Goal: Transaction & Acquisition: Purchase product/service

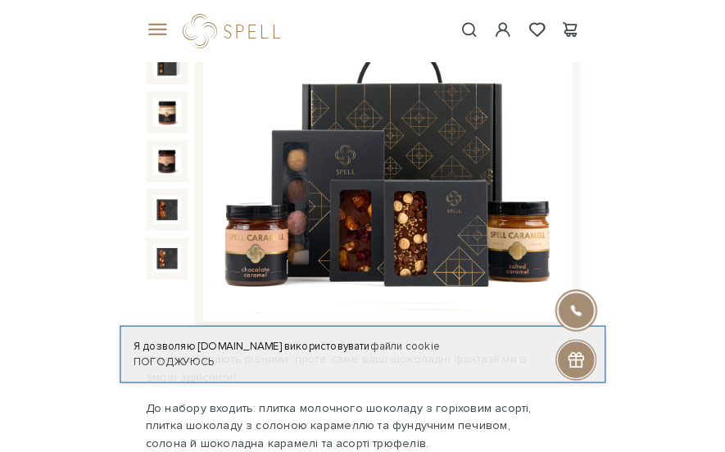
scroll to position [246, 0]
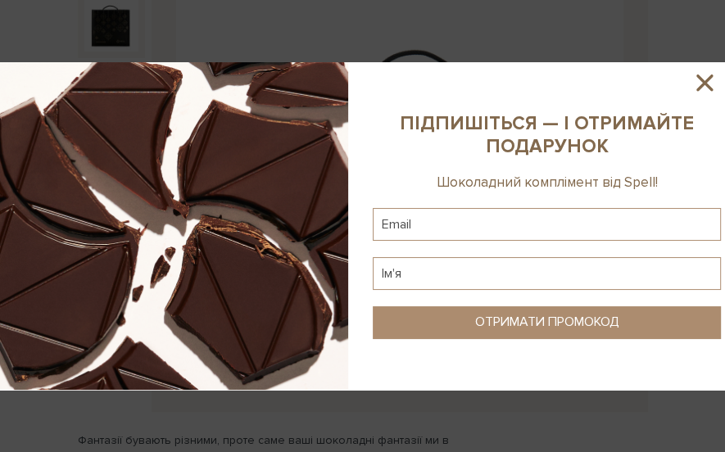
click at [551, 310] on div at bounding box center [362, 226] width 725 height 452
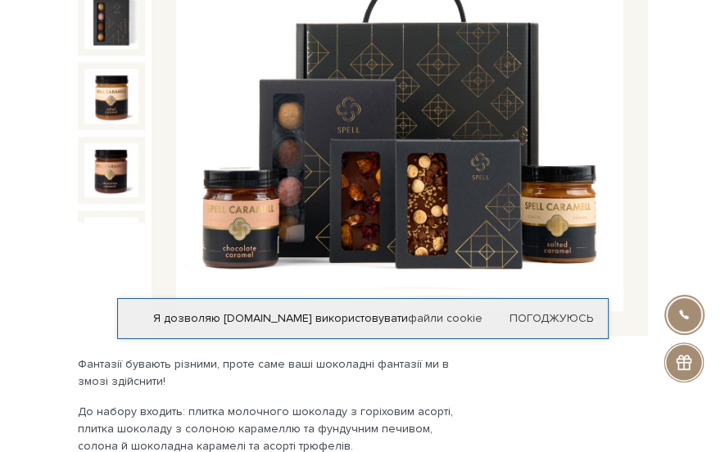
scroll to position [409, 0]
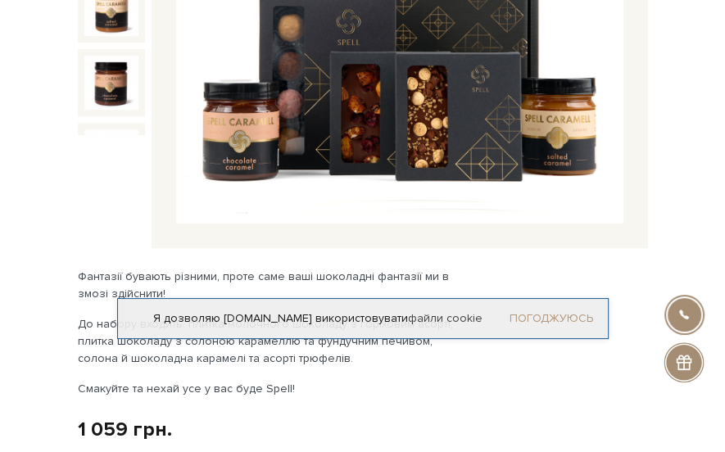
click at [524, 319] on link "Погоджуюсь" at bounding box center [551, 318] width 84 height 15
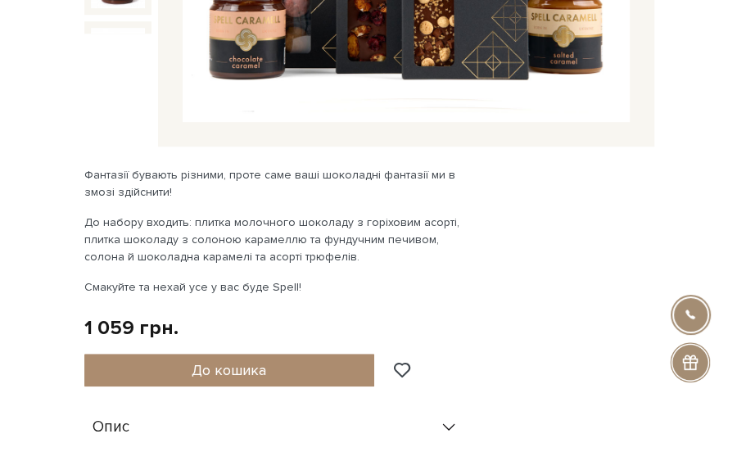
scroll to position [655, 0]
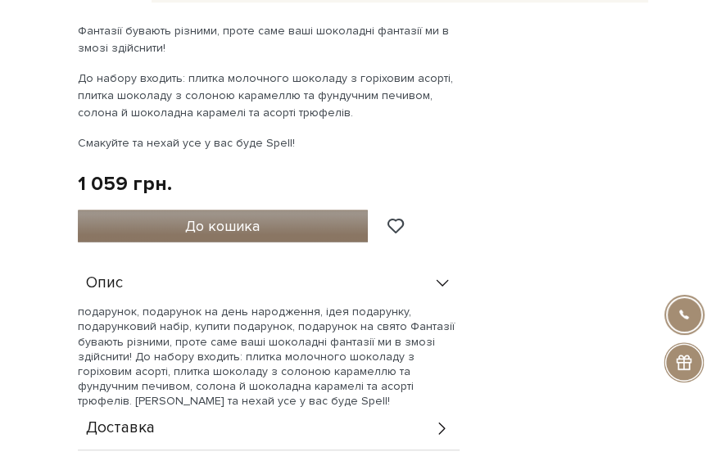
click at [238, 219] on span "До кошика" at bounding box center [222, 226] width 75 height 18
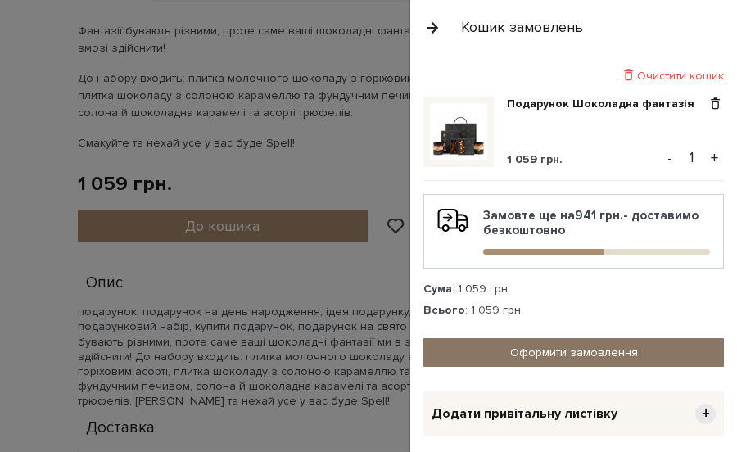
click at [534, 350] on link "Оформити замовлення" at bounding box center [573, 352] width 301 height 29
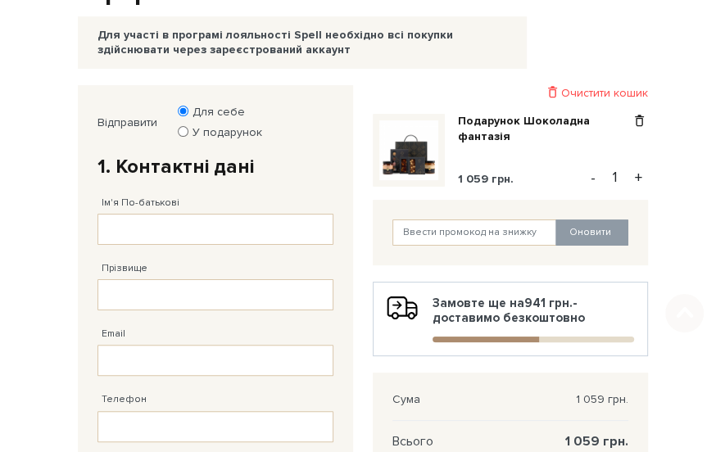
scroll to position [164, 0]
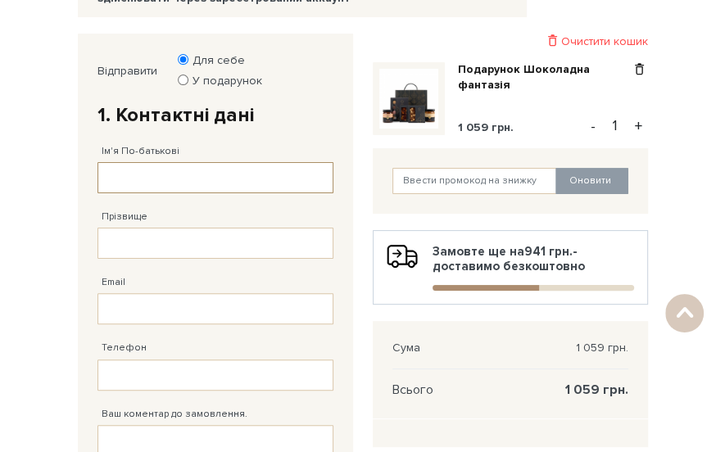
click at [213, 178] on input "Ім'я По-батькові" at bounding box center [215, 177] width 236 height 31
type input "[PERSON_NAME]"
type input "[PHONE_NUMBER]"
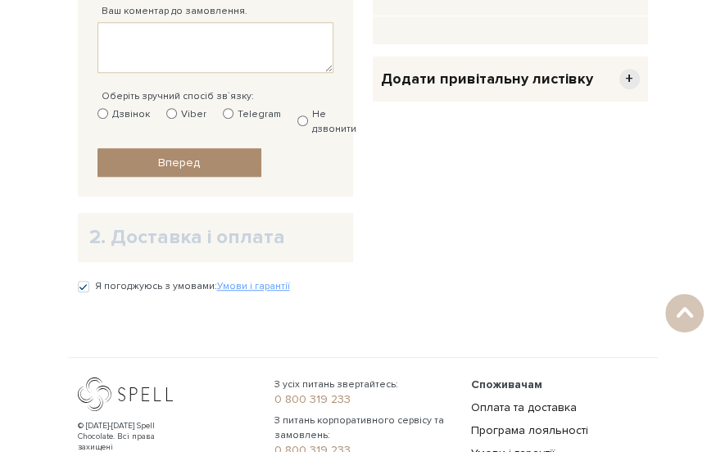
scroll to position [573, 0]
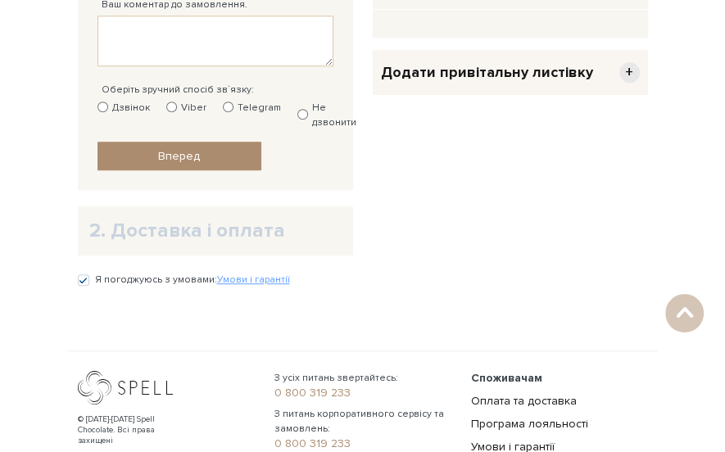
click at [297, 110] on input "Не дзвонити" at bounding box center [302, 114] width 11 height 11
radio input "true"
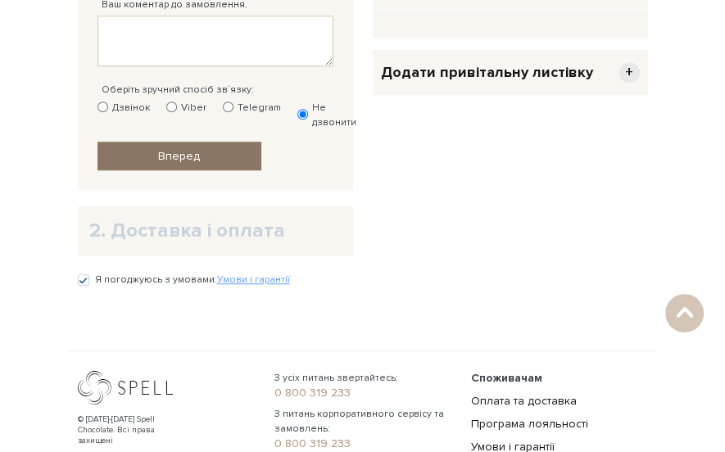
click at [183, 161] on link "Вперед" at bounding box center [179, 156] width 164 height 29
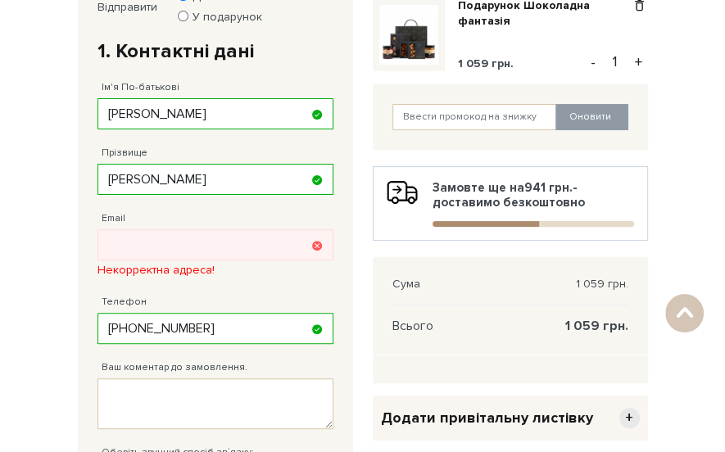
scroll to position [197, 0]
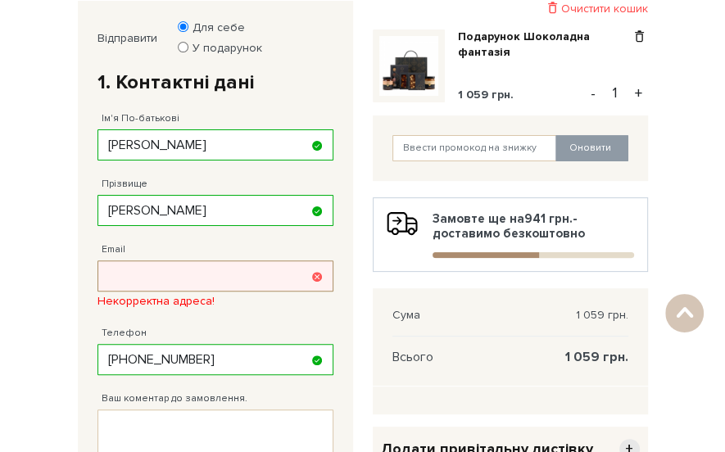
click at [172, 279] on input "Email" at bounding box center [215, 275] width 236 height 31
type input "fa6erlik@gmail.com"
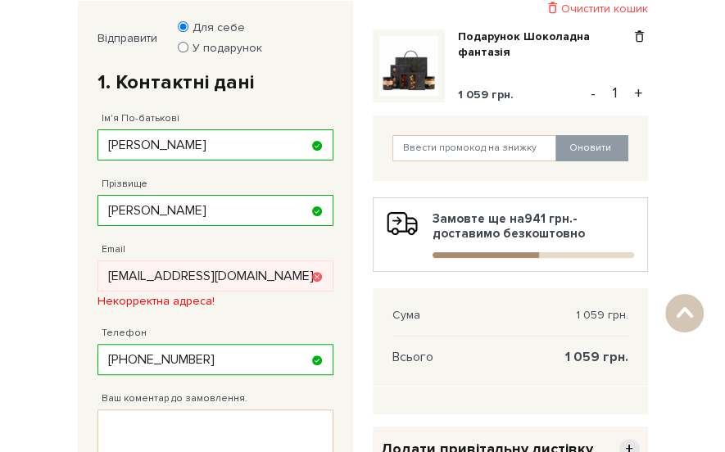
click at [356, 301] on div "Відправити Для себе У подарунок 1. Контактні дані Ім'я По-батькові Андрій Запов…" at bounding box center [215, 344] width 295 height 686
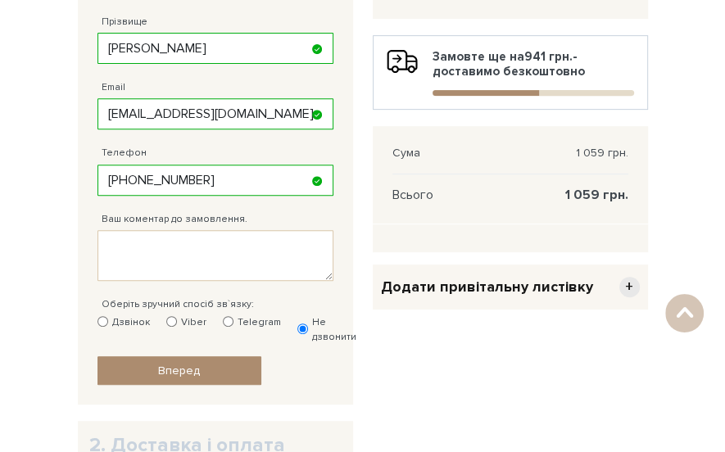
scroll to position [360, 0]
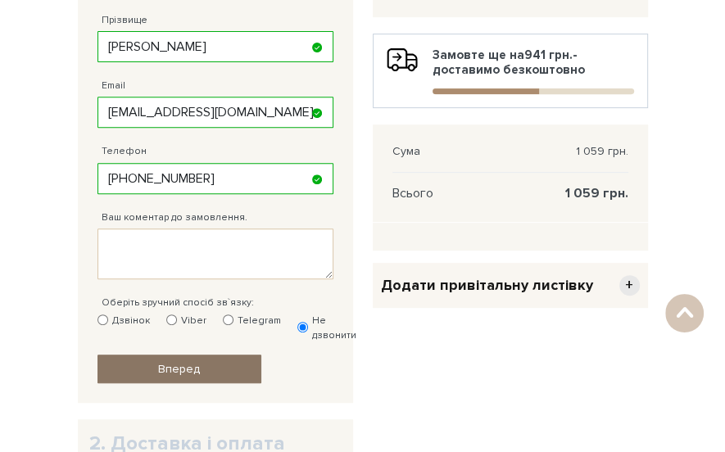
click at [184, 376] on link "Вперед" at bounding box center [179, 369] width 164 height 29
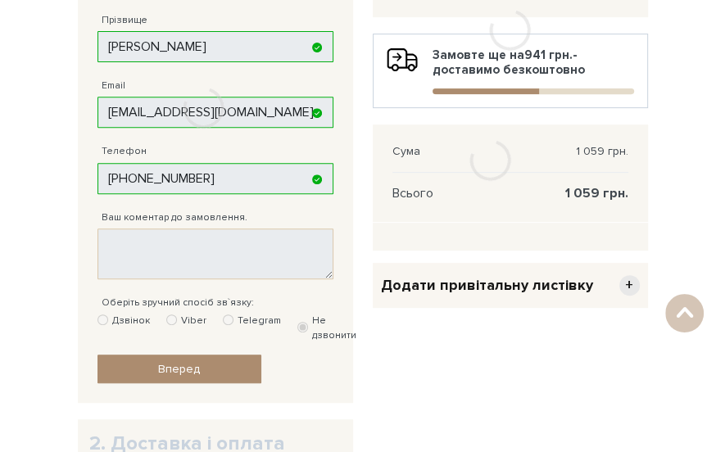
scroll to position [197, 0]
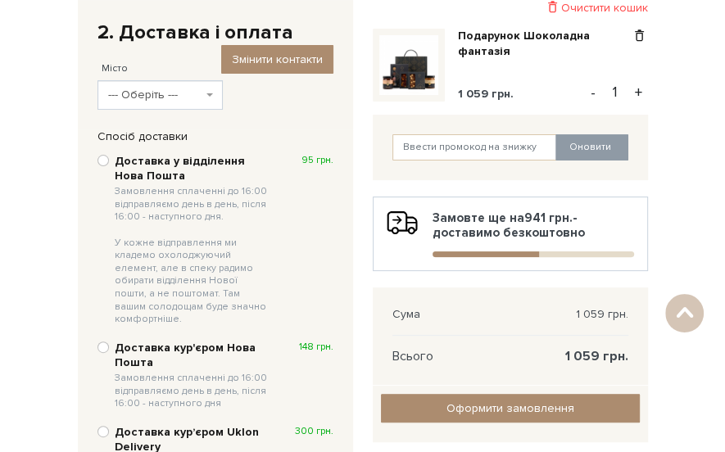
click at [135, 97] on span "--- Оберіть ---" at bounding box center [155, 95] width 94 height 16
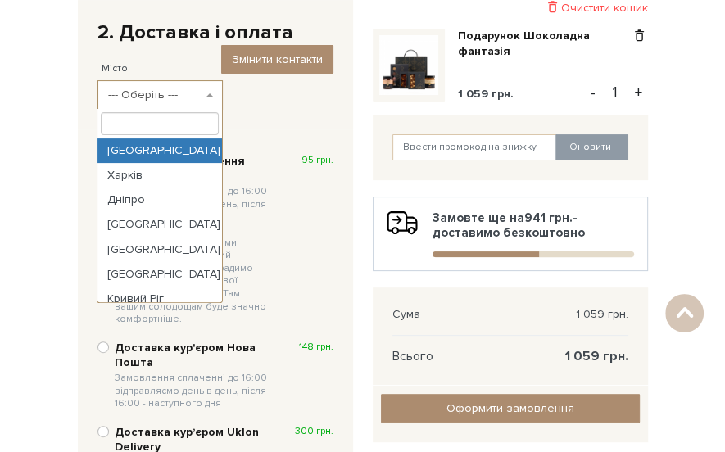
click at [149, 120] on input "search" at bounding box center [159, 123] width 117 height 23
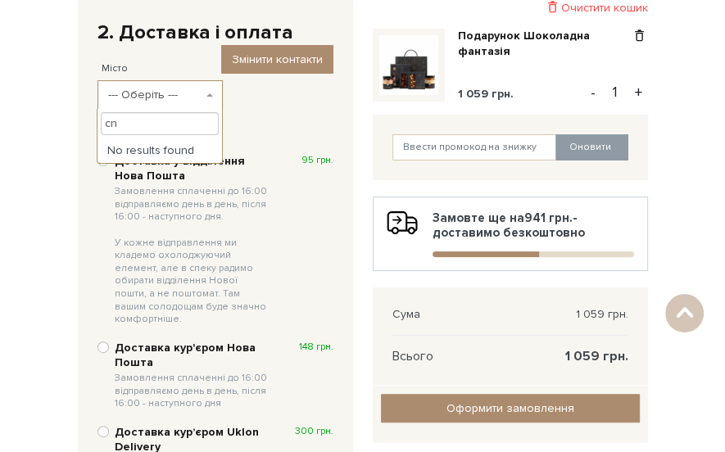
type input "c"
type input "стрий"
select select "Стрий"
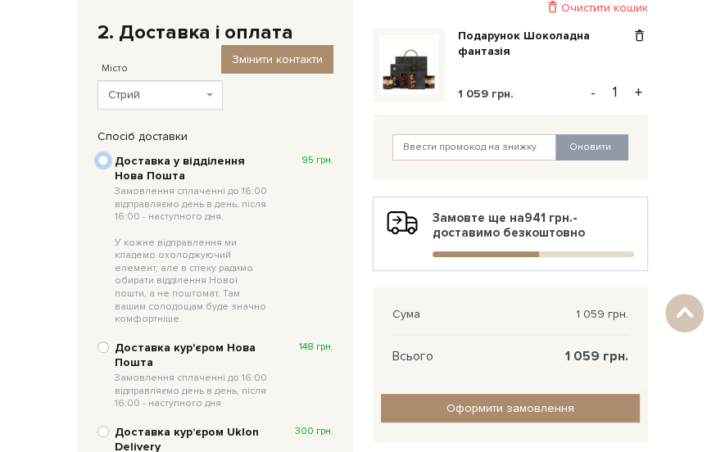
click at [106, 157] on input "Доставка у відділення Нова Пошта Замовлення сплаченні до 16:00 відправляємо ден…" at bounding box center [102, 160] width 11 height 11
radio input "true"
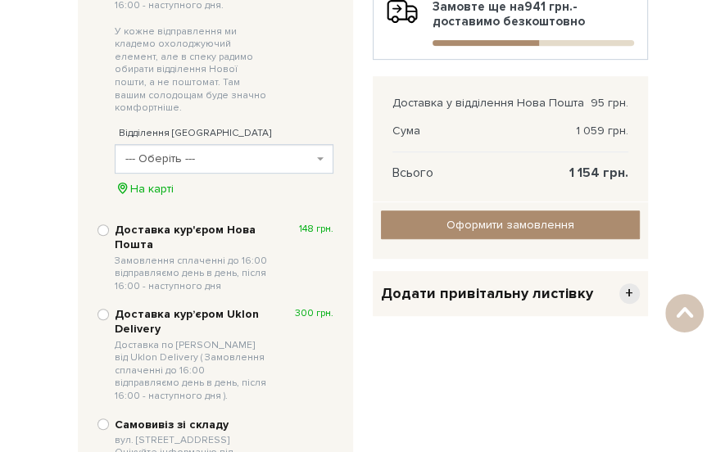
scroll to position [443, 0]
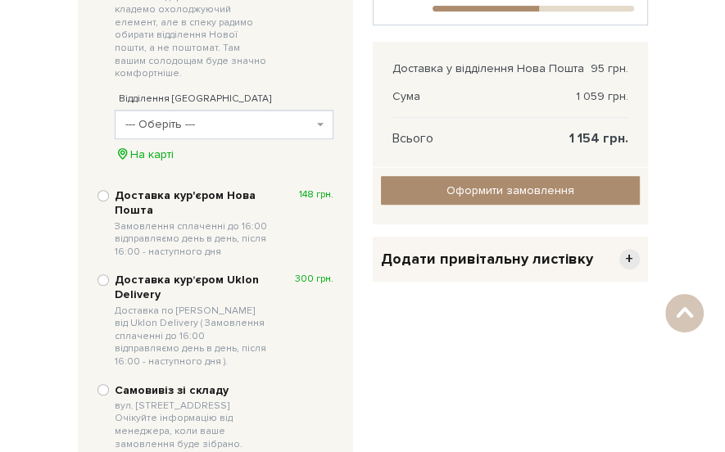
click at [180, 118] on span "--- Оберіть ---" at bounding box center [219, 124] width 188 height 16
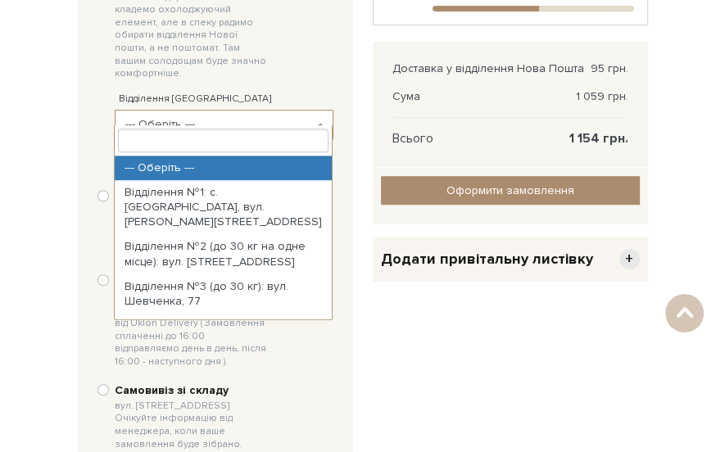
click at [192, 143] on input "search" at bounding box center [223, 140] width 210 height 23
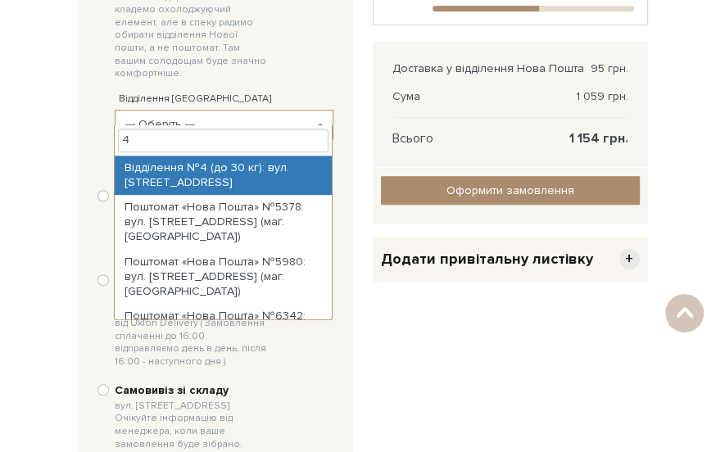
type input "4"
select select "Відділення №4 (до 30 кг): вул. Успенська, 11"
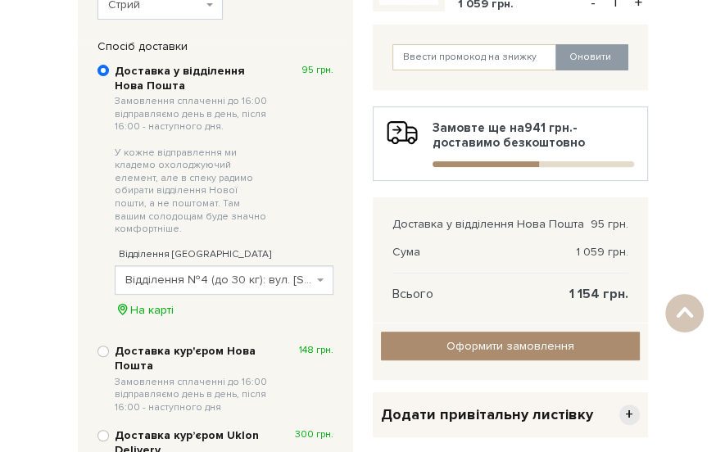
scroll to position [279, 0]
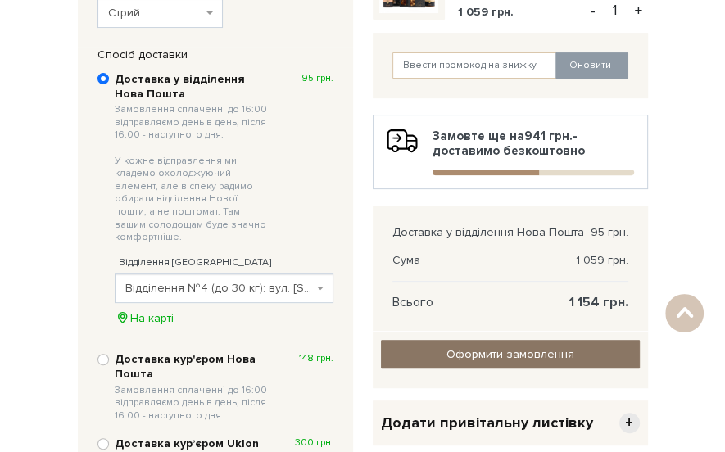
click at [468, 353] on input "Оформити замовлення" at bounding box center [510, 354] width 259 height 29
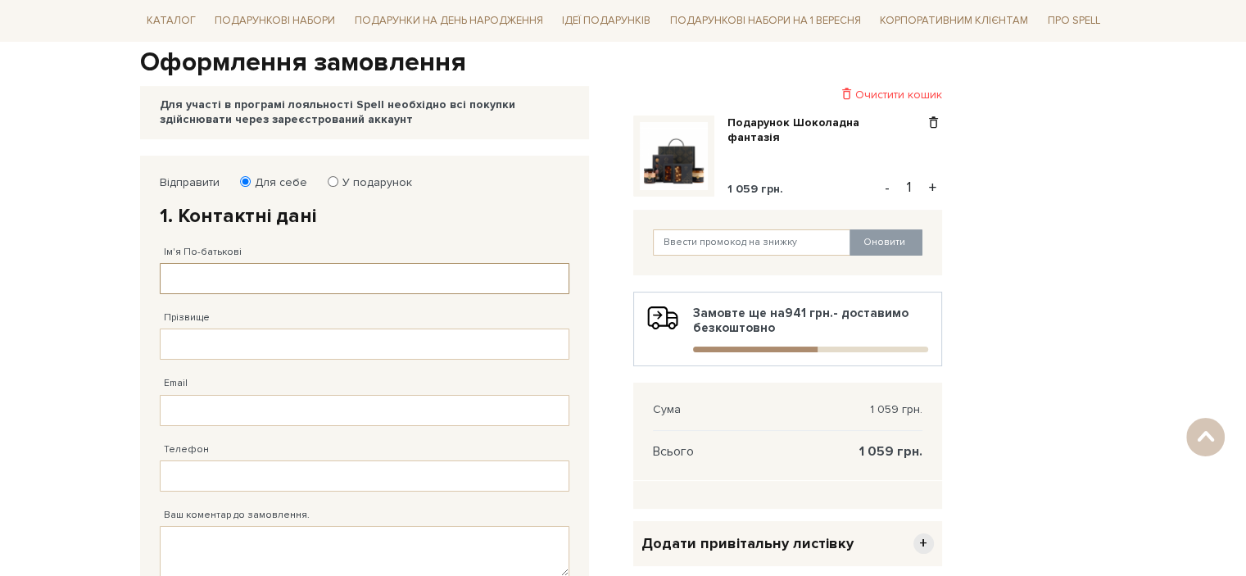
click at [370, 286] on input "Ім'я По-батькові" at bounding box center [364, 278] width 409 height 31
type input "[PERSON_NAME]"
type input "[PHONE_NUMBER]"
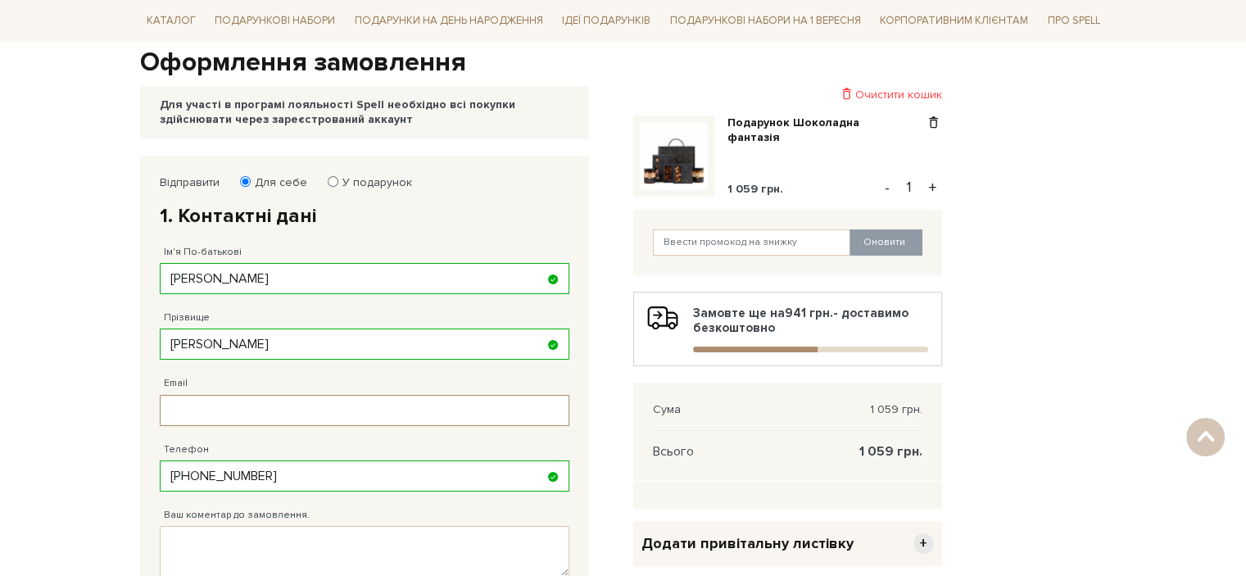
click at [318, 418] on input "Email" at bounding box center [364, 410] width 409 height 31
type input "[EMAIL_ADDRESS][DOMAIN_NAME]"
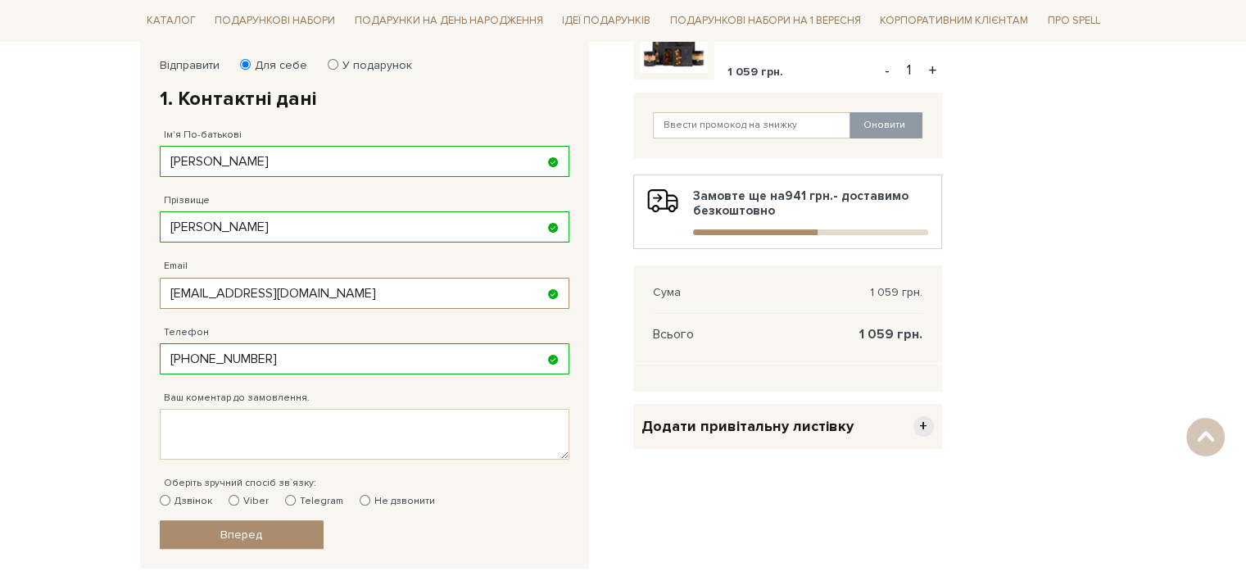
scroll to position [409, 0]
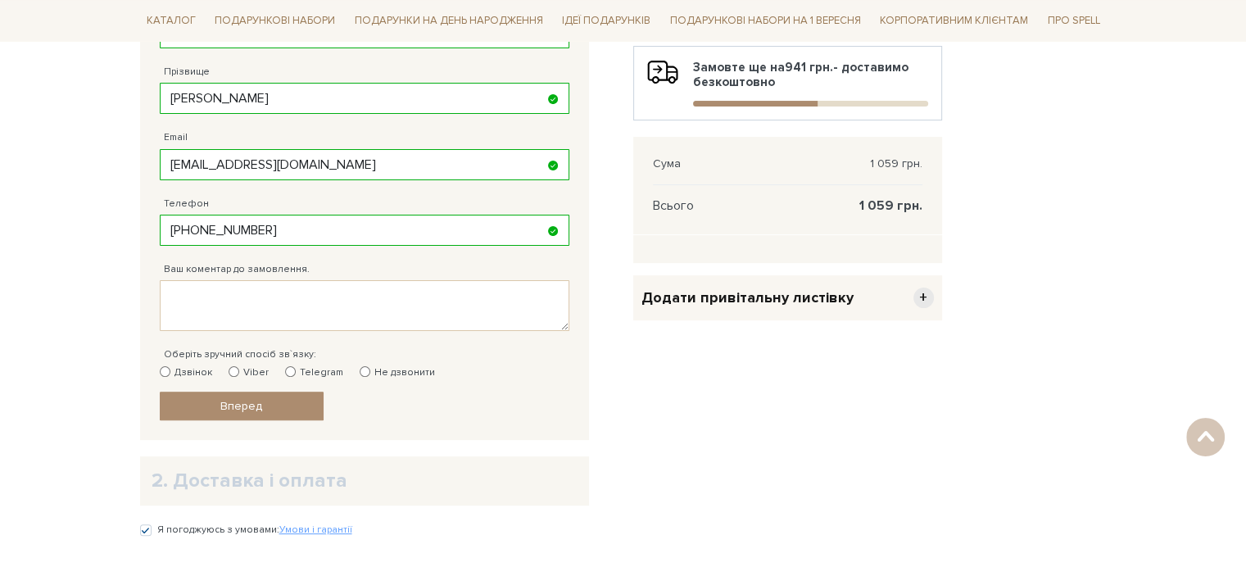
click at [364, 365] on label "Не дзвонити" at bounding box center [396, 372] width 75 height 15
click at [364, 366] on input "Не дзвонити" at bounding box center [364, 371] width 11 height 11
radio input "true"
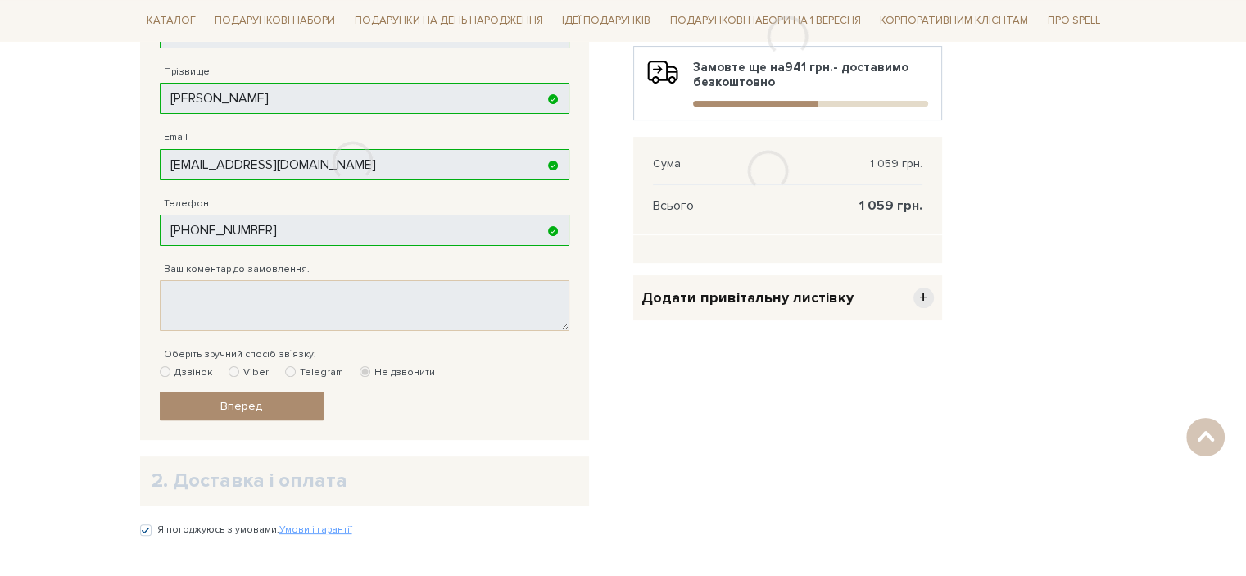
click at [278, 403] on div at bounding box center [352, 162] width 426 height 506
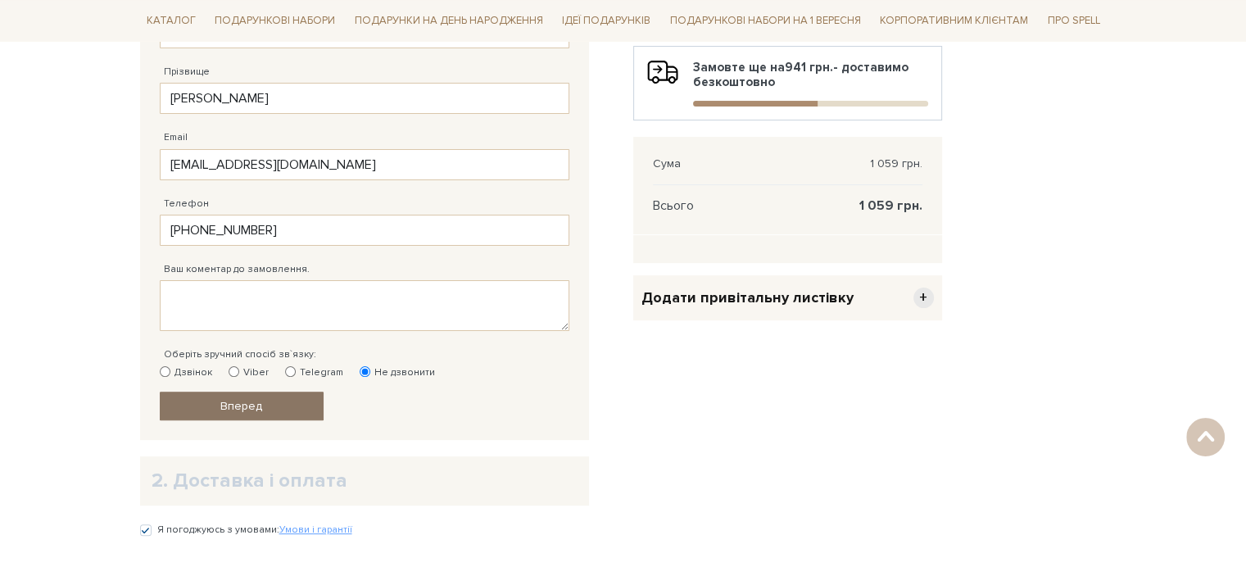
click at [275, 405] on link "Вперед" at bounding box center [242, 405] width 164 height 29
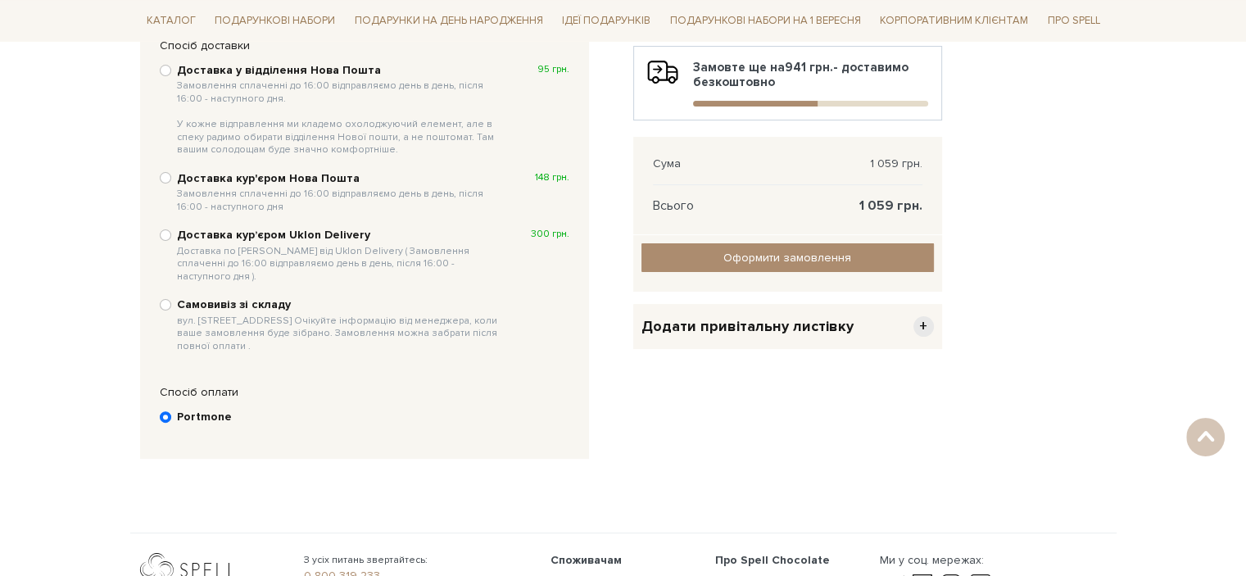
scroll to position [319, 0]
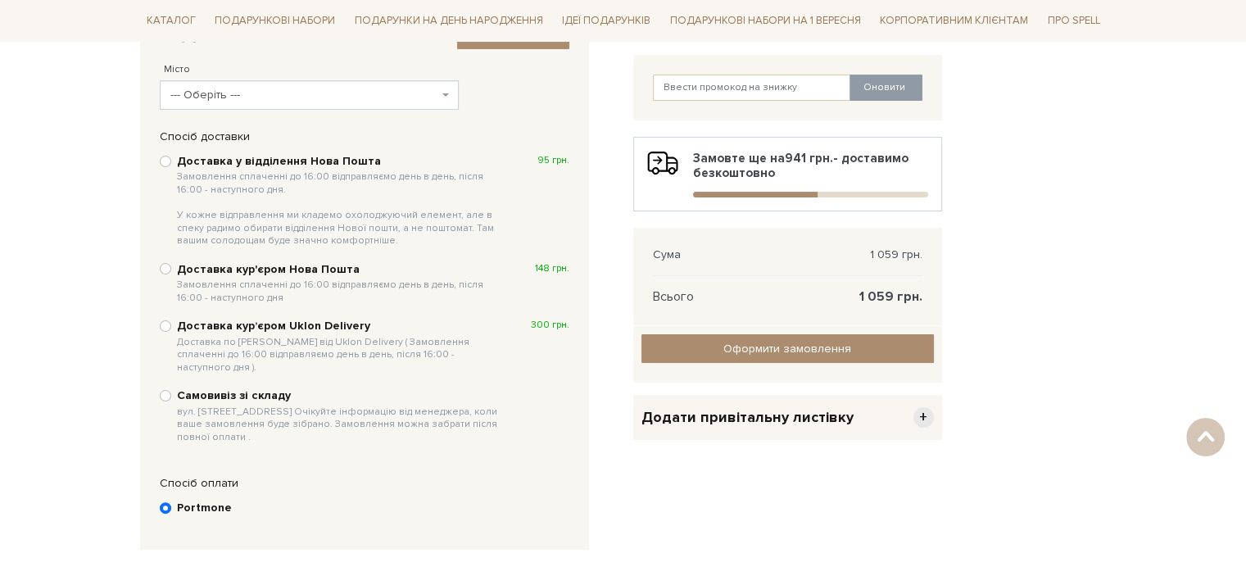
click at [295, 97] on span "--- Оберіть ---" at bounding box center [304, 95] width 268 height 16
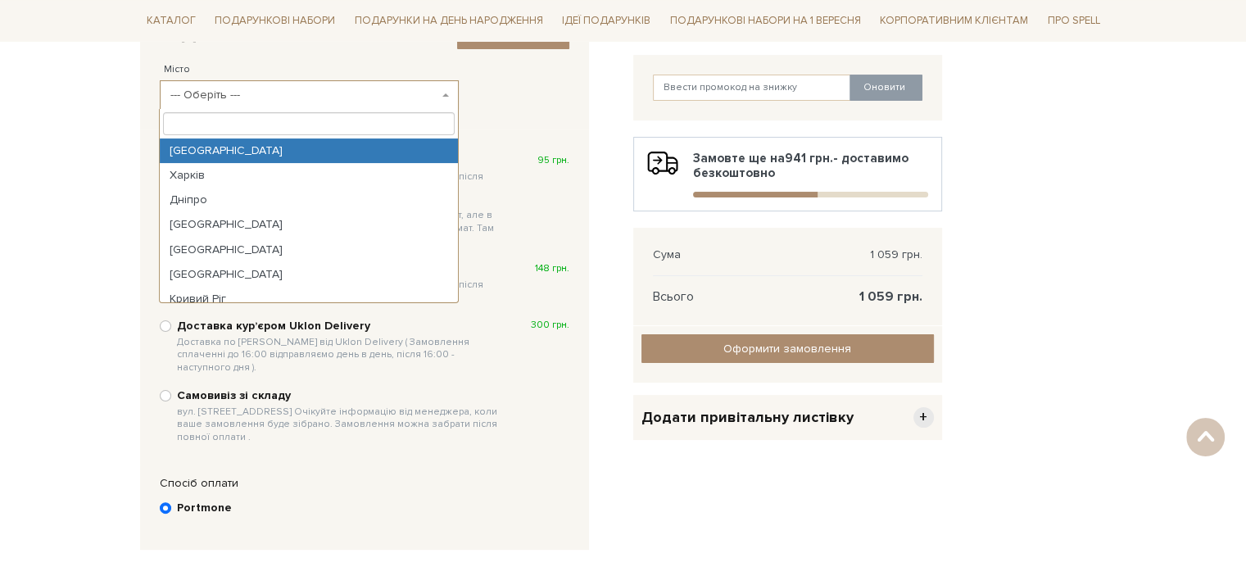
click at [270, 116] on input "search" at bounding box center [308, 123] width 291 height 23
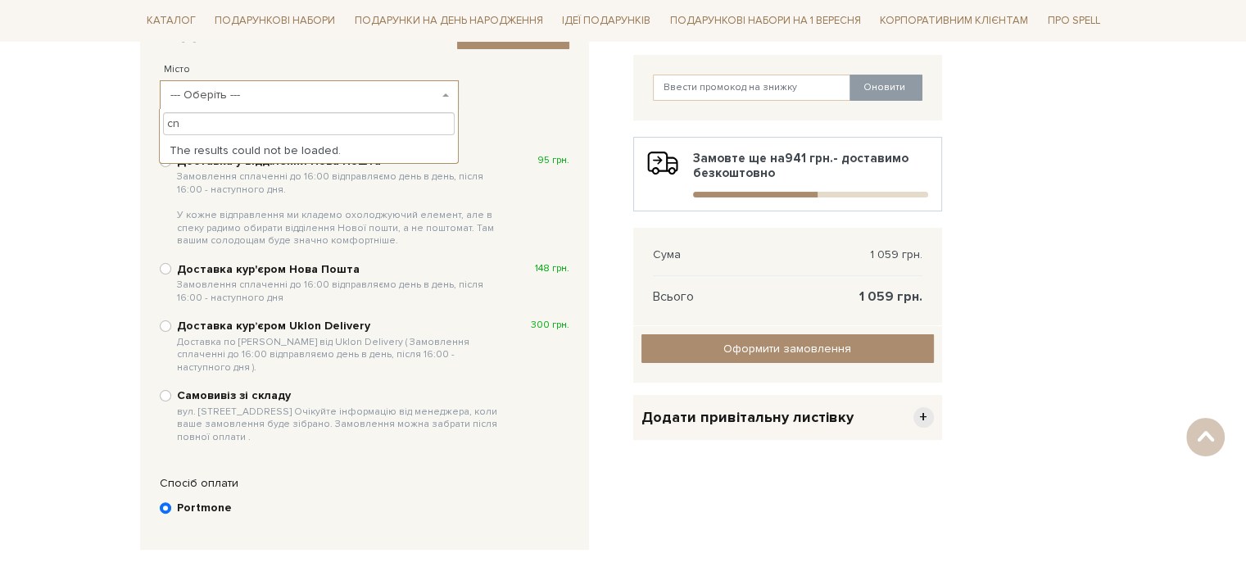
type input "c"
click at [249, 118] on input "стрий" at bounding box center [308, 123] width 291 height 23
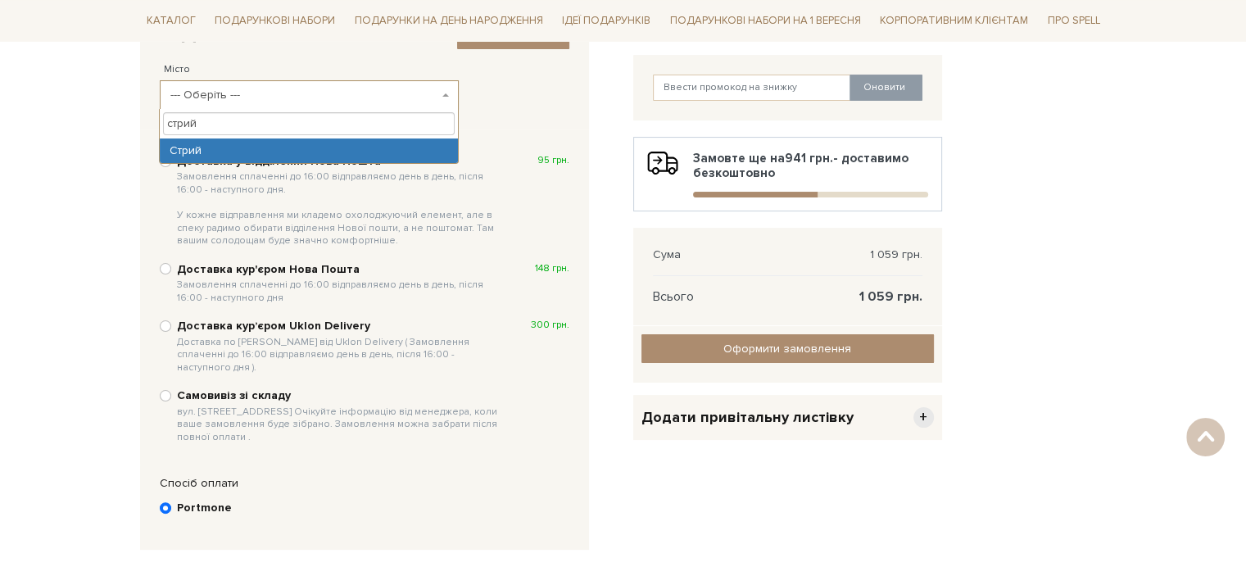
type input "стрий"
select select "Стрий"
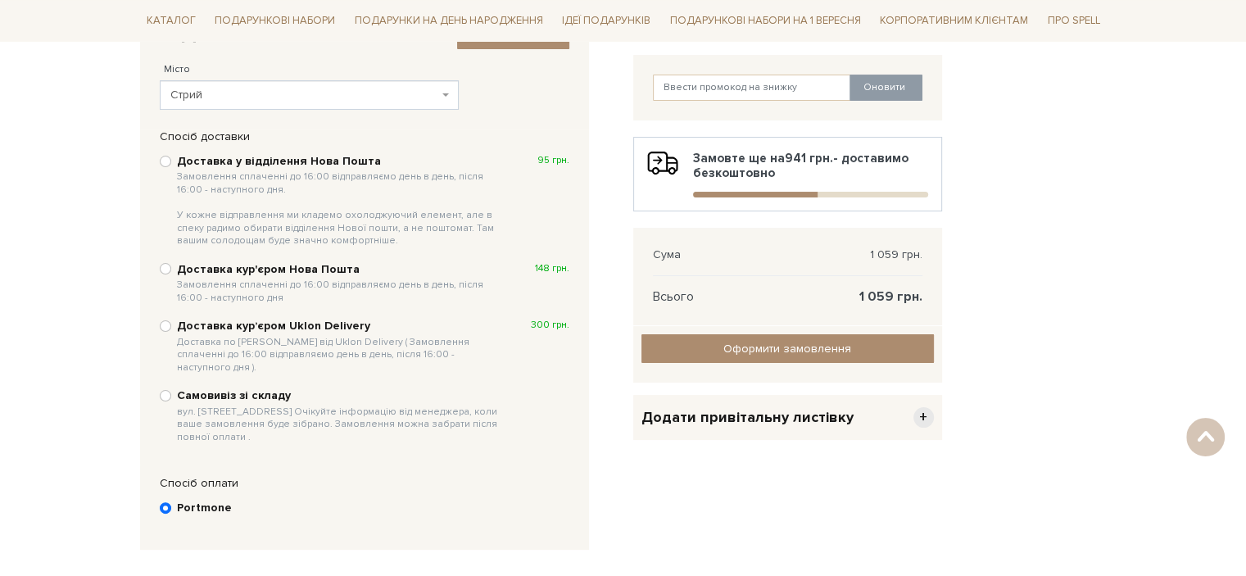
click at [174, 165] on div "Доставка у відділення Нова Пошта Замовлення сплаченні до 16:00 відправляємо ден…" at bounding box center [364, 200] width 409 height 97
click at [169, 161] on input "Доставка у відділення Нова Пошта Замовлення сплаченні до 16:00 відправляємо ден…" at bounding box center [165, 161] width 11 height 11
radio input "true"
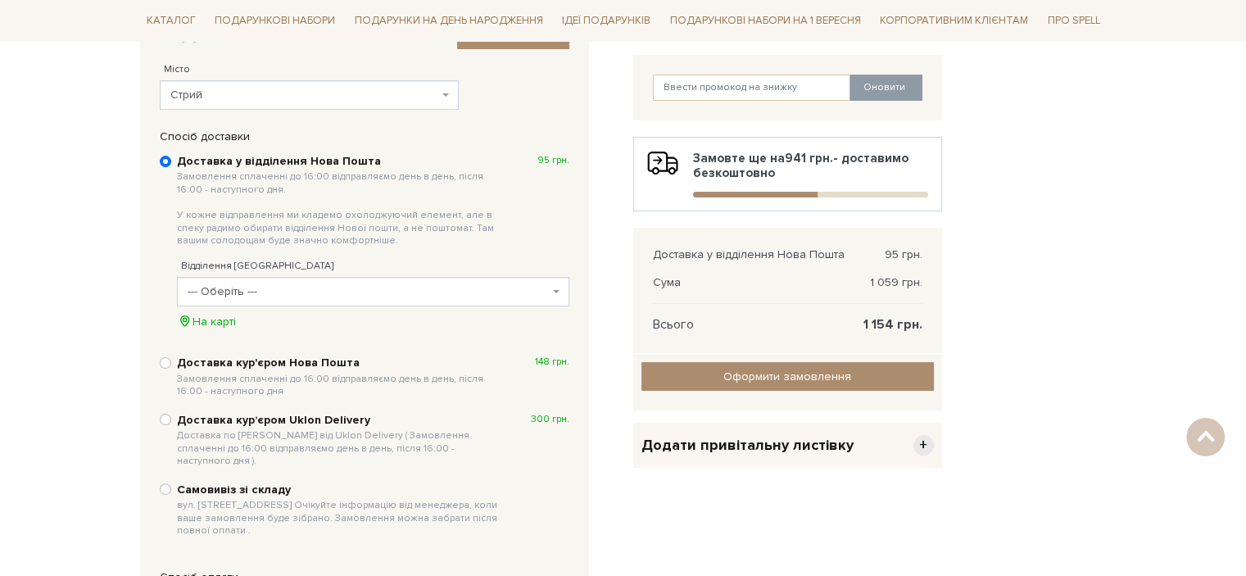
click at [257, 291] on span "--- Оберіть ---" at bounding box center [368, 291] width 361 height 16
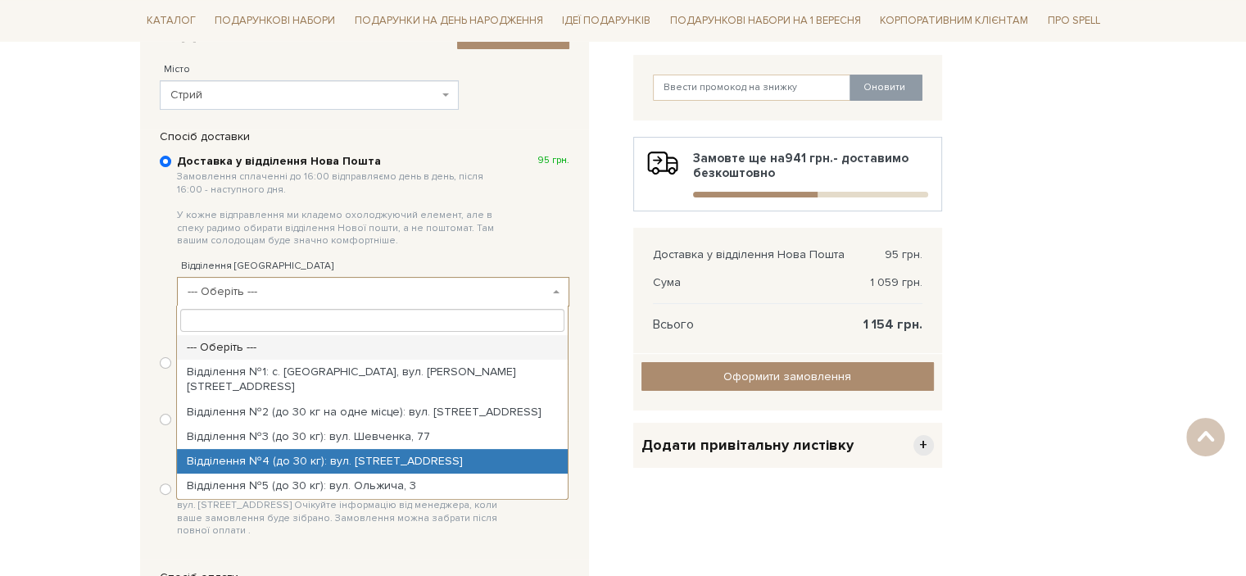
select select "Відділення №4 (до 30 кг): вул. Успенська, 11"
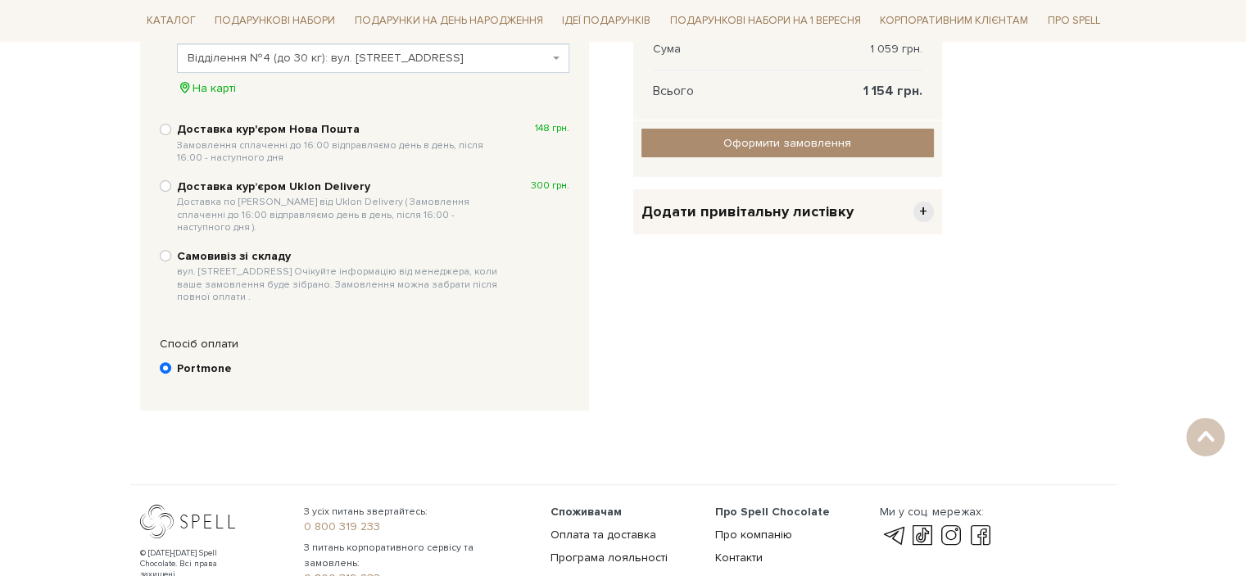
scroll to position [564, 0]
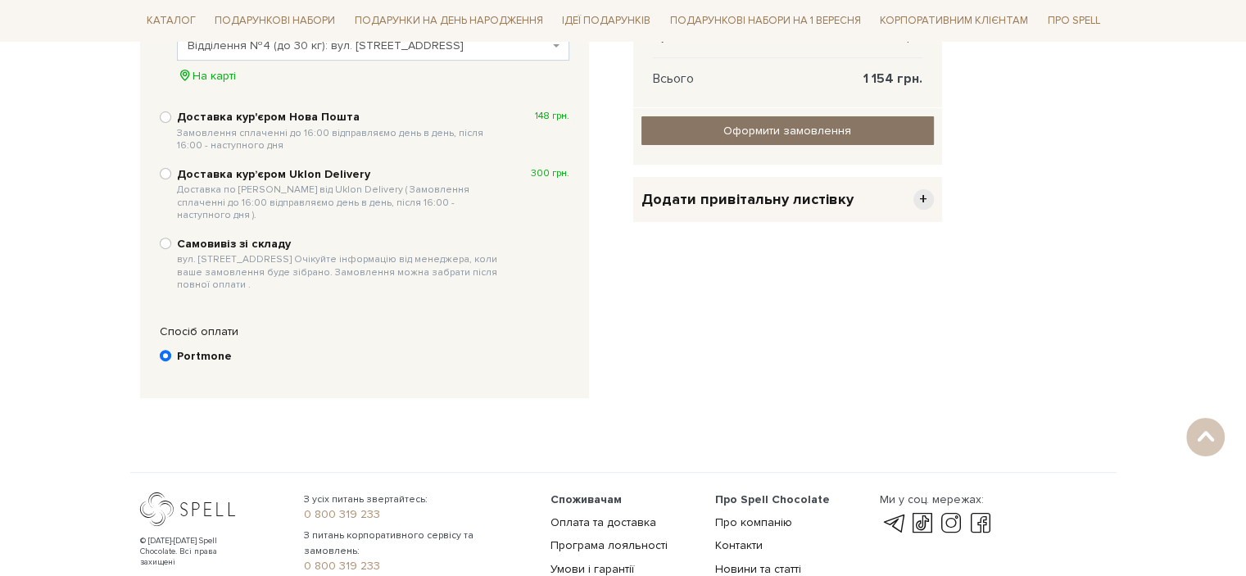
click at [807, 131] on input "Оформити замовлення" at bounding box center [787, 130] width 292 height 29
